Goal: Answer question/provide support

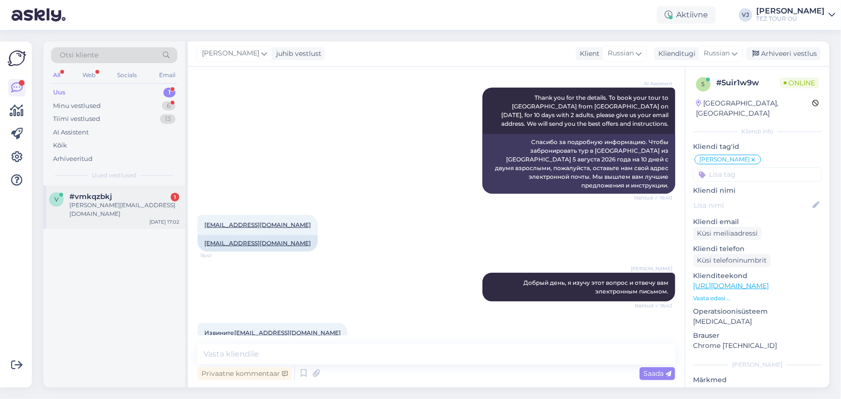
click at [94, 191] on div "v #vmkqzbkj 1 [PERSON_NAME][EMAIL_ADDRESS][DOMAIN_NAME] [DATE] 17:02" at bounding box center [114, 207] width 142 height 43
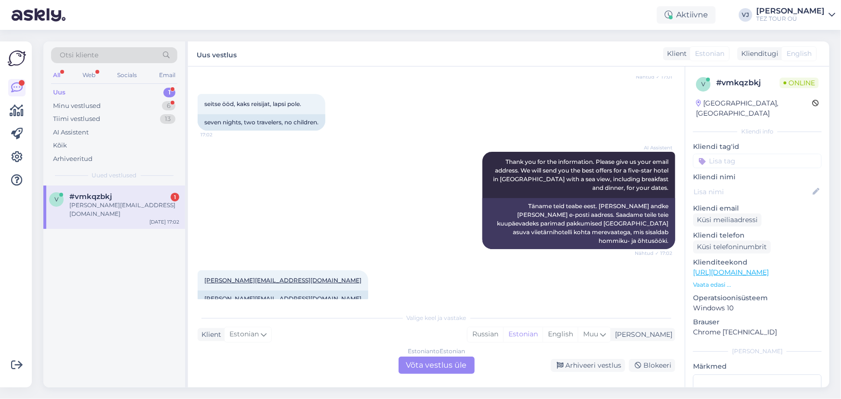
click at [455, 366] on div "Estonian to Estonian Võta vestlus üle" at bounding box center [437, 365] width 76 height 17
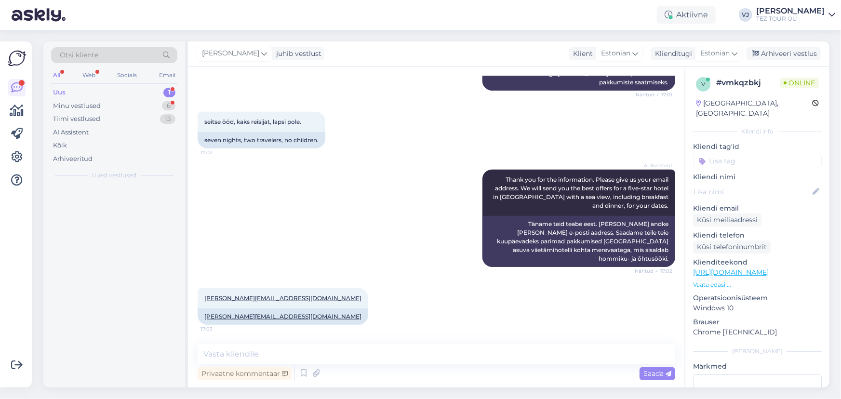
scroll to position [321, 0]
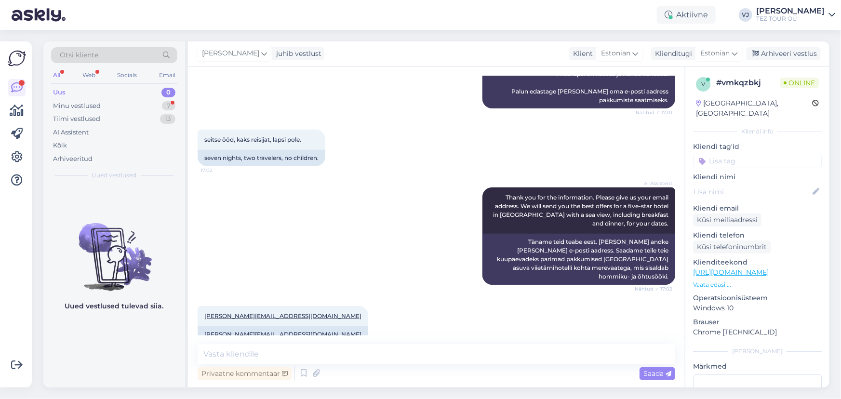
click at [745, 154] on input at bounding box center [757, 161] width 129 height 14
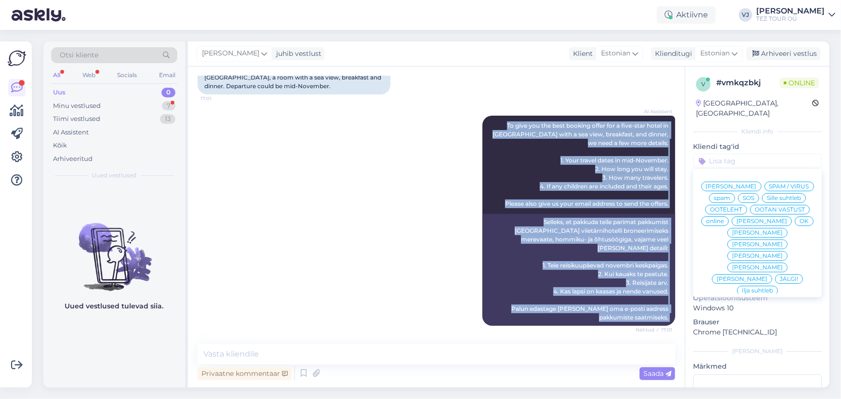
scroll to position [102, 0]
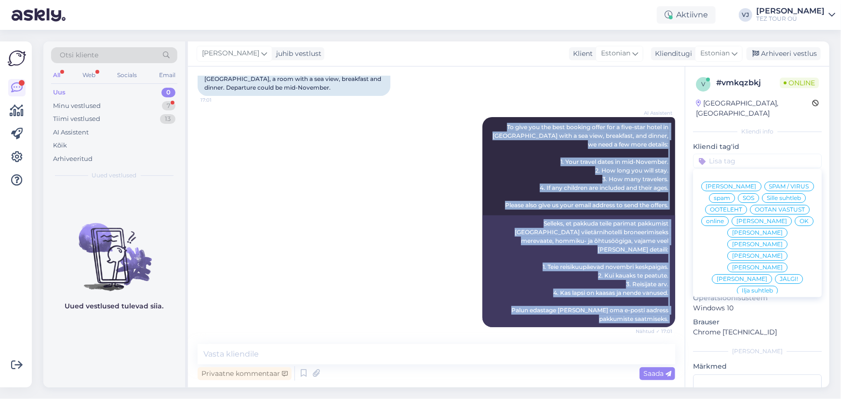
drag, startPoint x: 269, startPoint y: 318, endPoint x: 240, endPoint y: 111, distance: 208.9
click at [240, 111] on div "Vestlus algas [DATE] sooviks hinnapakkumist [GEOGRAPHIC_DATA], viie tärni hotel…" at bounding box center [441, 205] width 486 height 259
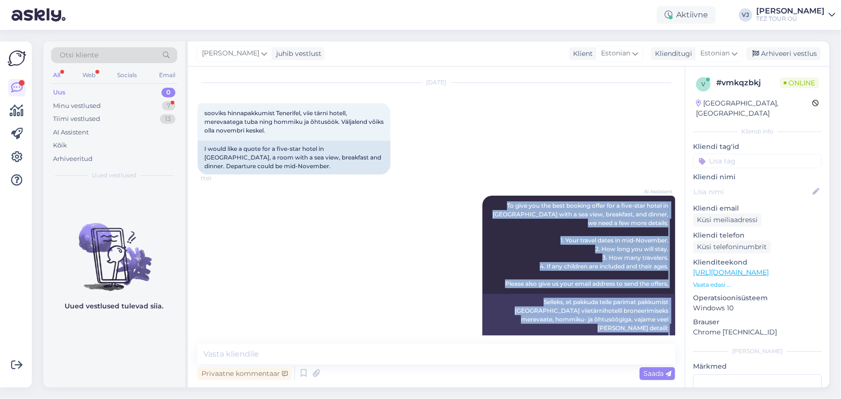
scroll to position [0, 0]
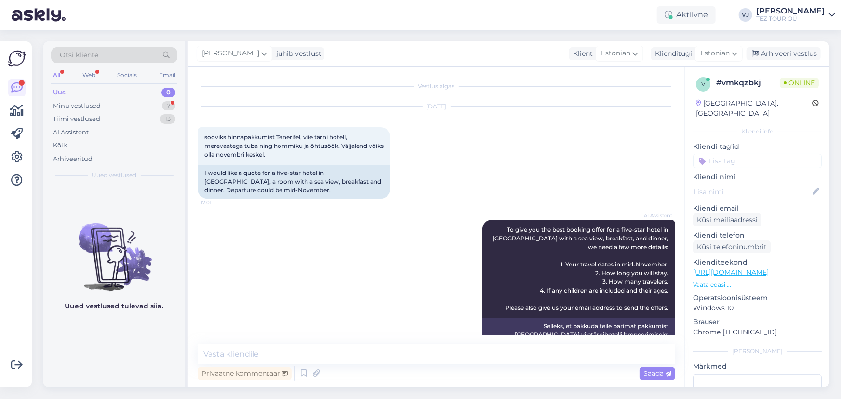
click at [265, 203] on div "[DATE] sooviks hinnapakkumist [GEOGRAPHIC_DATA], viie tärni hotell, merevaatega…" at bounding box center [437, 152] width 478 height 113
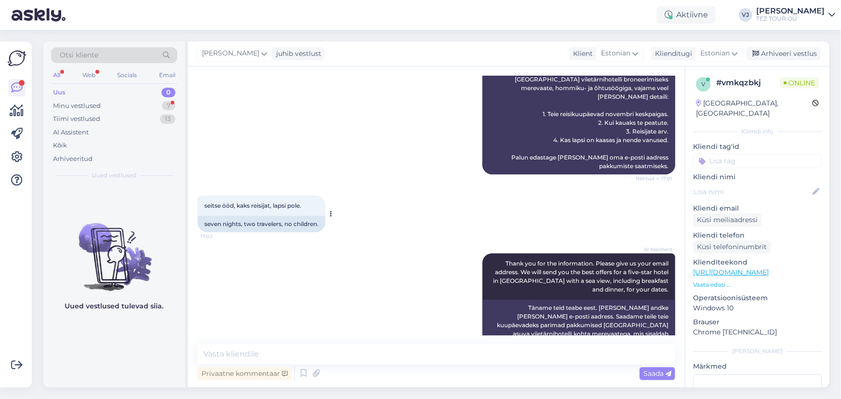
scroll to position [321, 0]
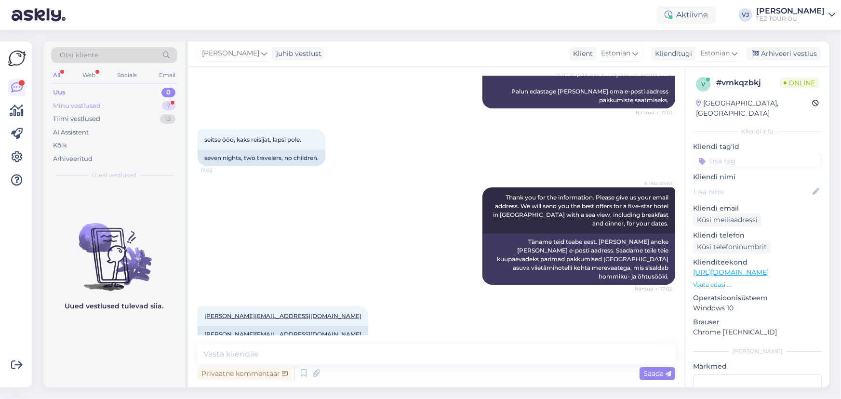
click at [97, 106] on div "Minu vestlused" at bounding box center [77, 106] width 48 height 10
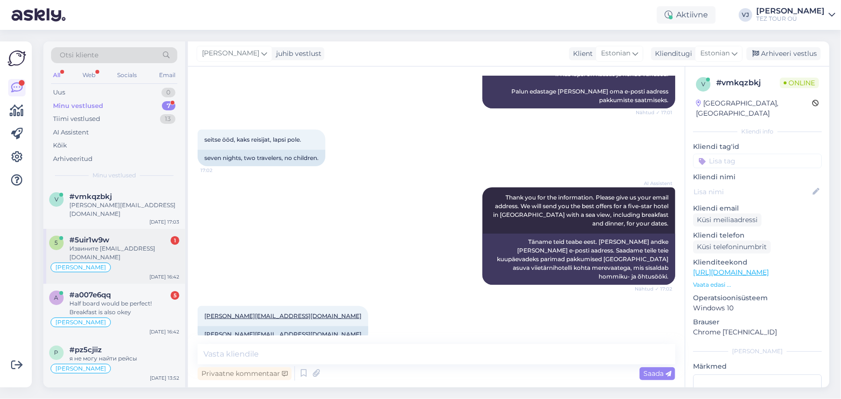
click at [114, 249] on div "Извините [EMAIL_ADDRESS][DOMAIN_NAME]" at bounding box center [124, 252] width 110 height 17
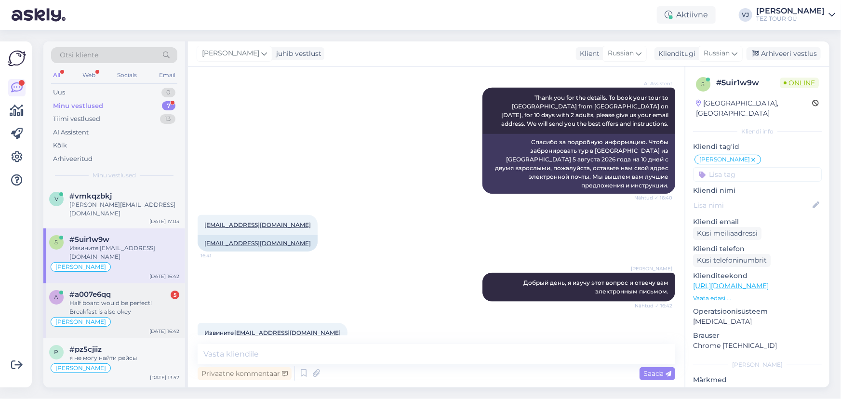
scroll to position [1, 0]
click at [92, 301] on div "Half board would be perfect! Breakfast is also okey" at bounding box center [124, 306] width 110 height 17
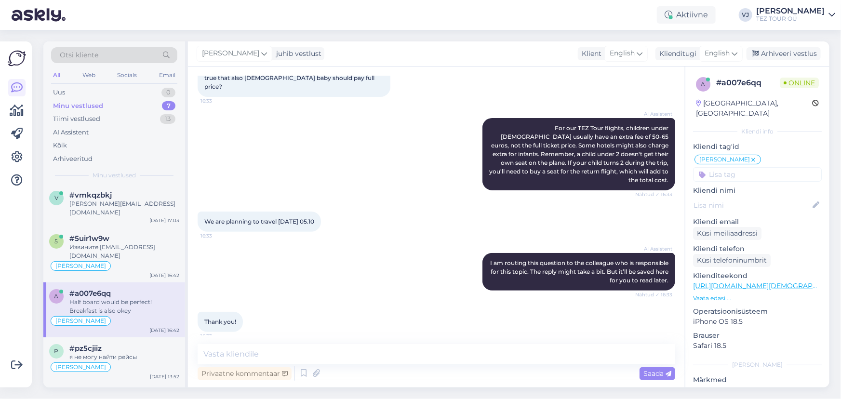
scroll to position [0, 0]
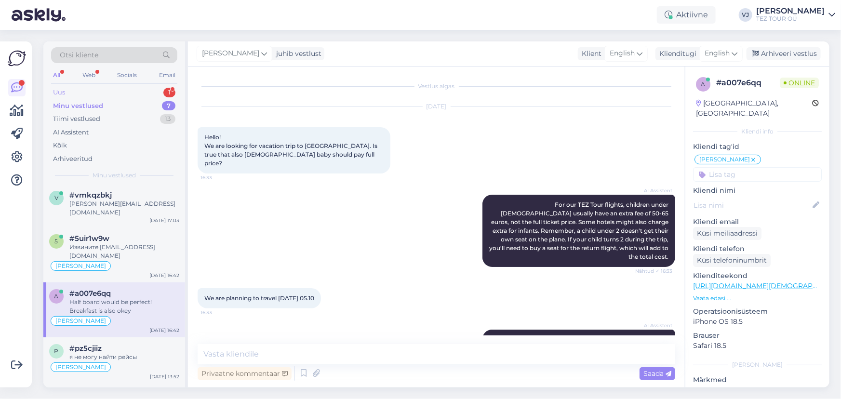
click at [121, 93] on div "Uus 1" at bounding box center [114, 92] width 126 height 13
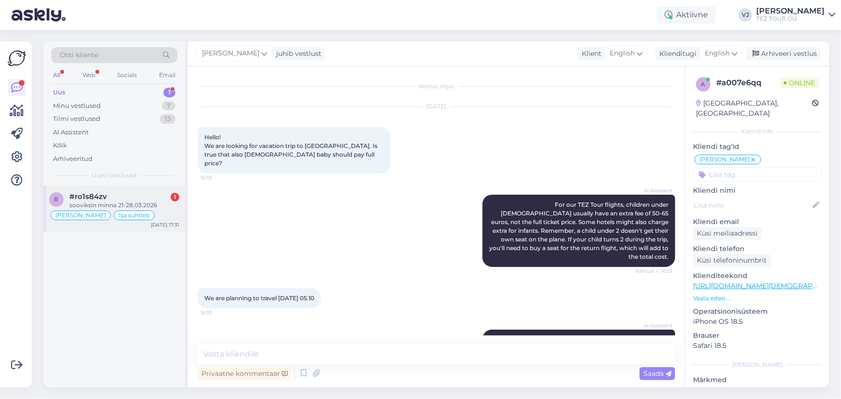
click at [126, 203] on div "sooviksin minna 21-28.03.2026" at bounding box center [124, 205] width 110 height 9
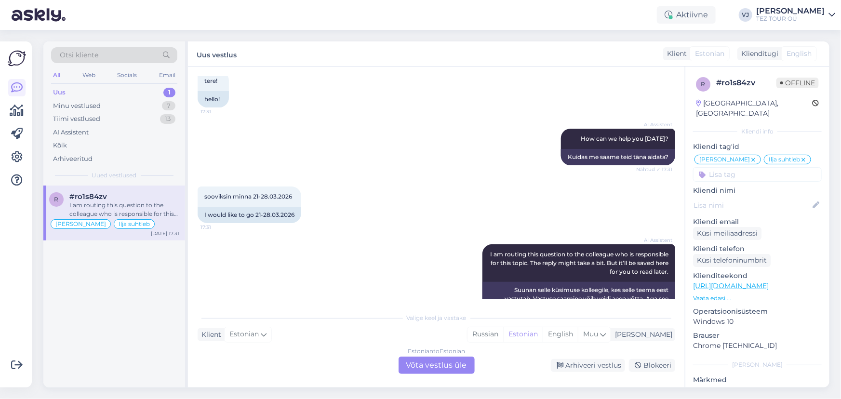
scroll to position [335, 0]
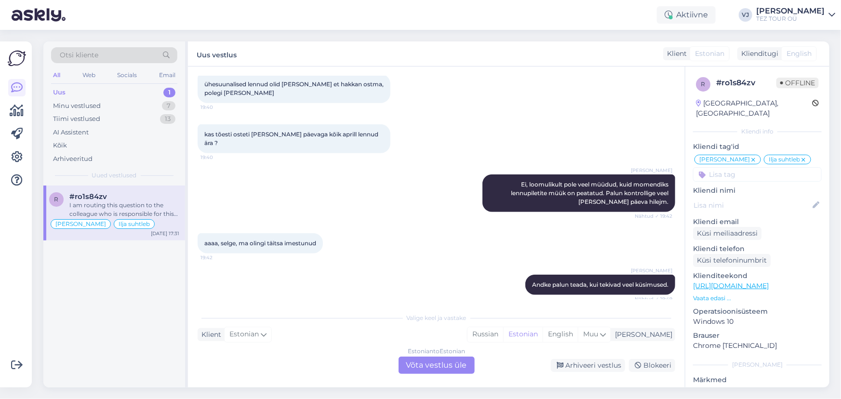
click at [430, 366] on div "Estonian to Estonian Võta vestlus üle" at bounding box center [437, 365] width 76 height 17
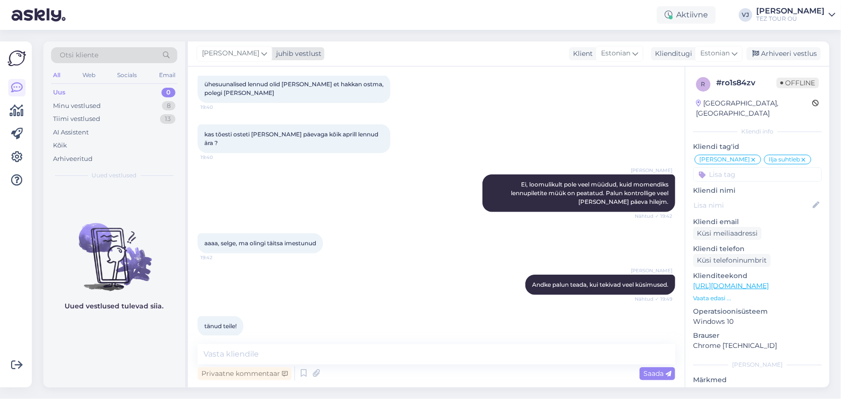
click at [261, 56] on icon at bounding box center [264, 53] width 6 height 11
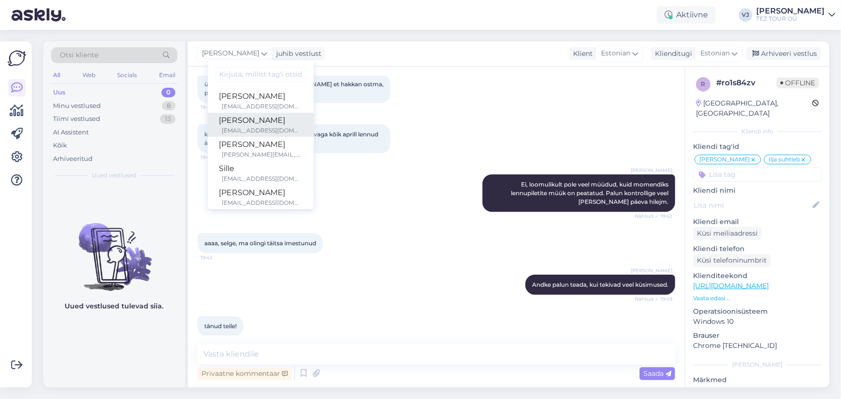
click at [242, 123] on div "[PERSON_NAME]" at bounding box center [260, 121] width 83 height 12
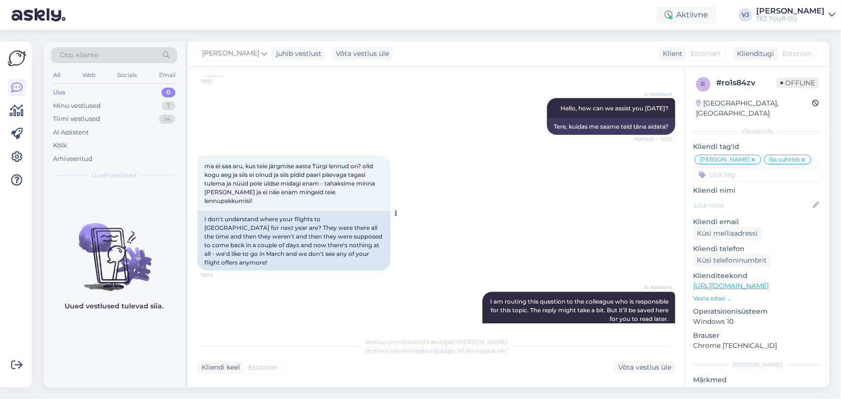
scroll to position [712, 0]
click at [99, 99] on div "Minu vestlused 7" at bounding box center [114, 105] width 126 height 13
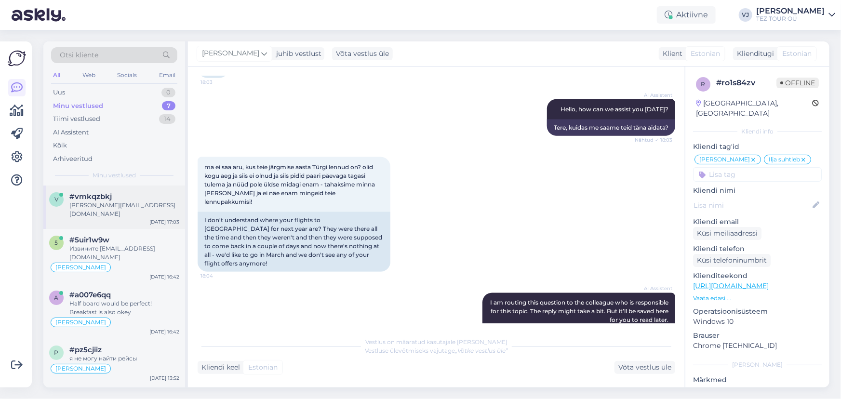
click at [82, 194] on span "#vmkqzbkj" at bounding box center [90, 196] width 42 height 9
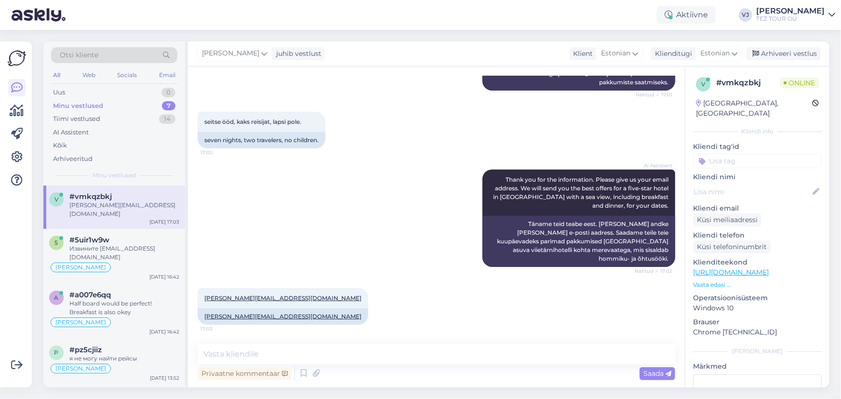
scroll to position [321, 0]
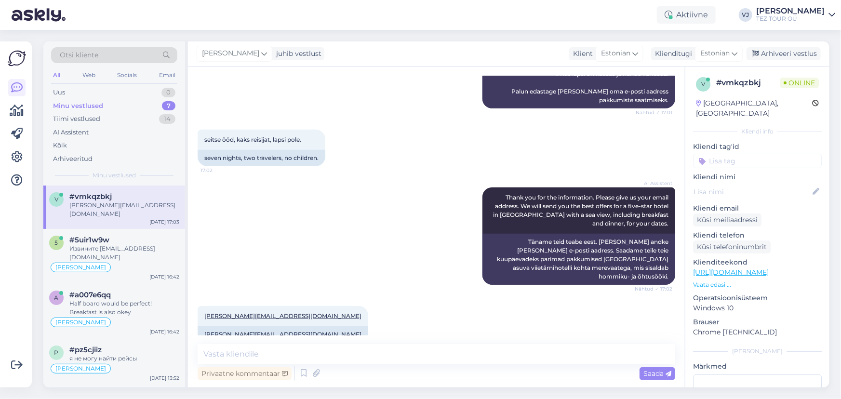
click at [749, 157] on input at bounding box center [757, 161] width 129 height 14
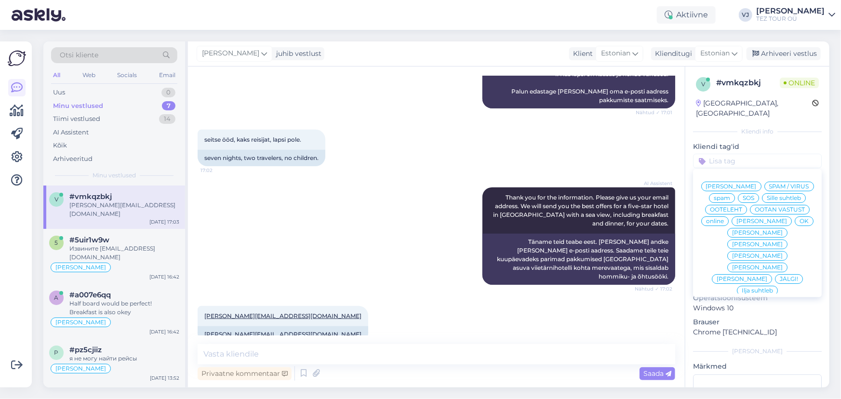
click at [762, 182] on div "[PERSON_NAME]" at bounding box center [731, 187] width 60 height 10
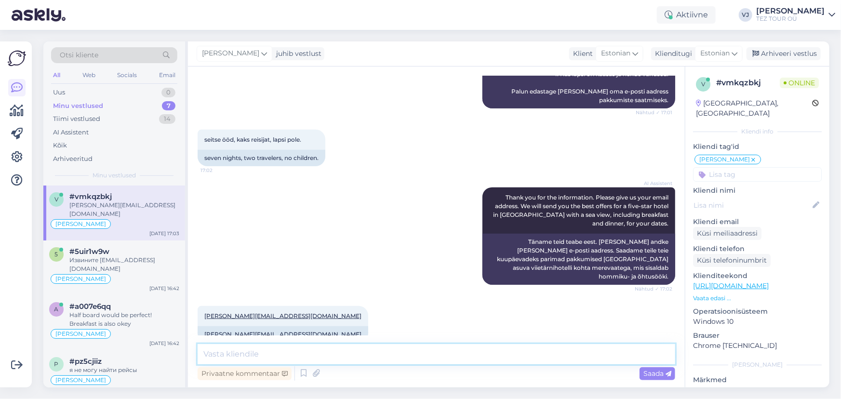
click at [328, 354] on textarea at bounding box center [437, 354] width 478 height 20
type textarea "Tere õhtust! varsti saadame teile emaili reisipakkumised."
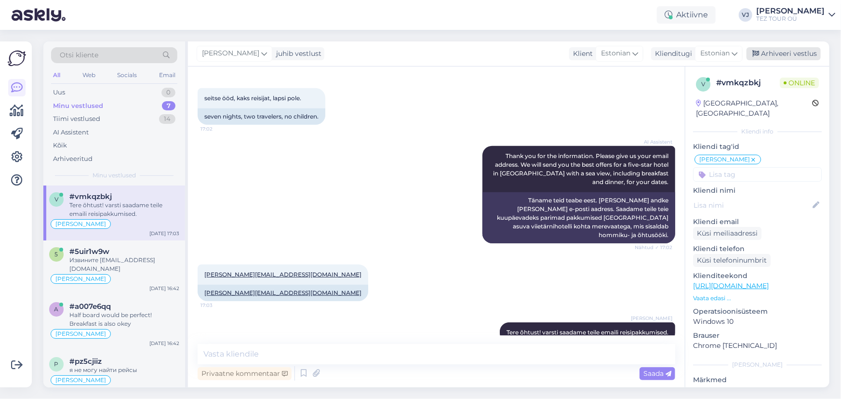
click at [806, 59] on div "Arhiveeri vestlus" at bounding box center [784, 53] width 74 height 13
